Goal: Check status: Check status

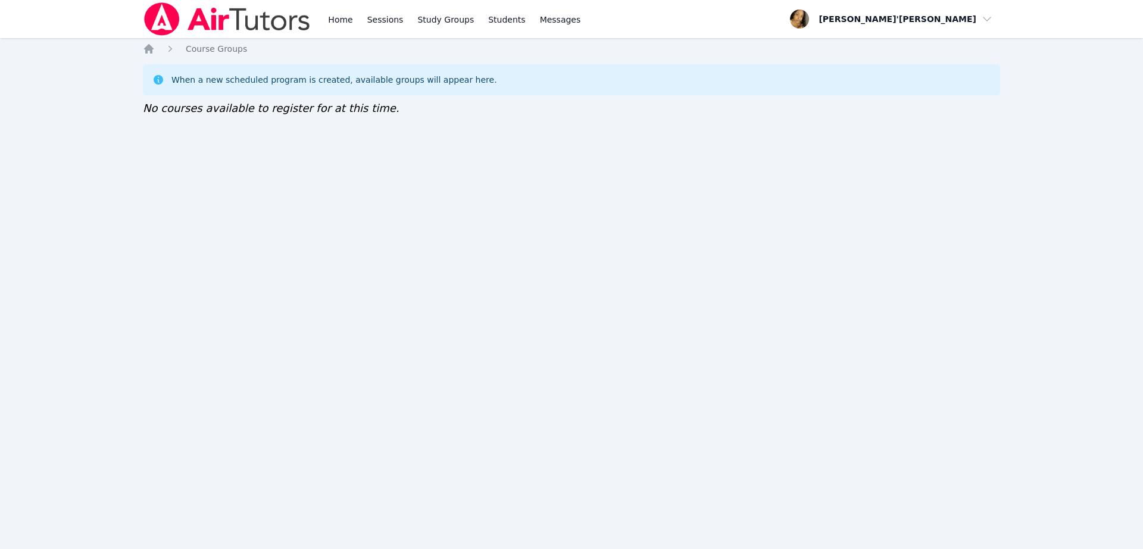
click at [90, 259] on div "Home Sessions Study Groups Students Messages Open user menu Lee'Tayna Hostick O…" at bounding box center [571, 274] width 1143 height 549
click at [170, 30] on img at bounding box center [227, 18] width 168 height 33
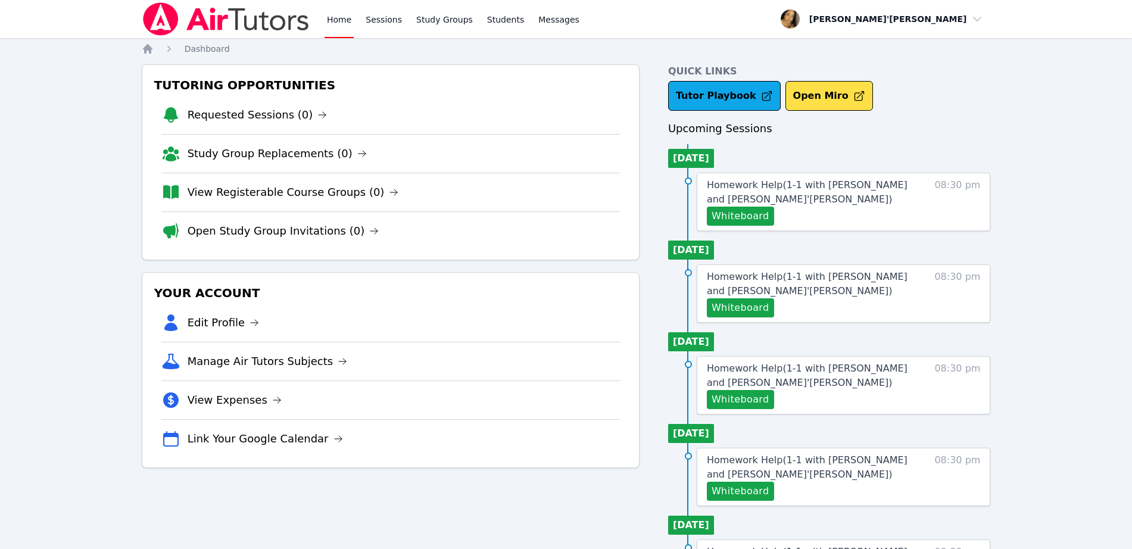
click at [493, 283] on h3 "Your Account" at bounding box center [390, 292] width 477 height 21
drag, startPoint x: 66, startPoint y: 96, endPoint x: 66, endPoint y: 69, distance: 26.8
click at [66, 95] on div "Home Sessions Study Groups Students Messages Open user menu Lee'Tayna Hostick O…" at bounding box center [566, 485] width 1132 height 970
click at [89, 51] on div "Home Sessions Study Groups Students Messages Open user menu Lee'Tayna Hostick O…" at bounding box center [566, 485] width 1132 height 970
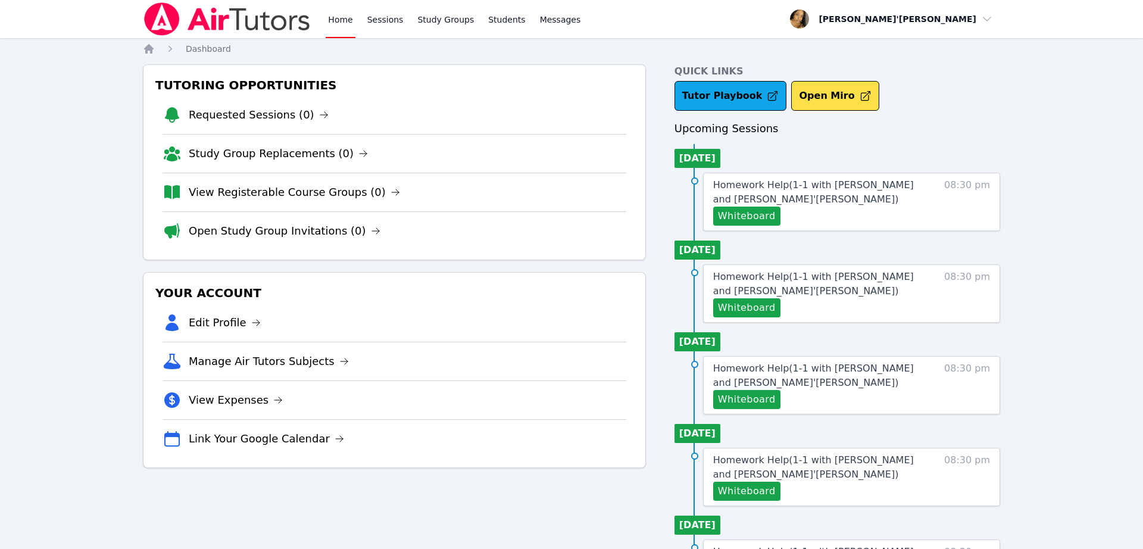
click at [758, 536] on ul "[DATE] Homework Help ( 1-1 with [PERSON_NAME] and [PERSON_NAME]'[PERSON_NAME] )…" at bounding box center [838, 545] width 326 height 68
